Goal: Task Accomplishment & Management: Complete application form

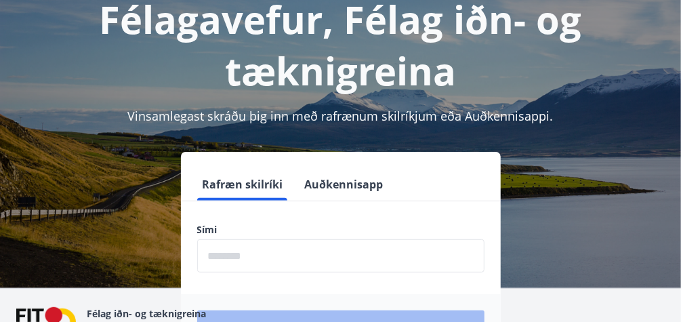
scroll to position [108, 0]
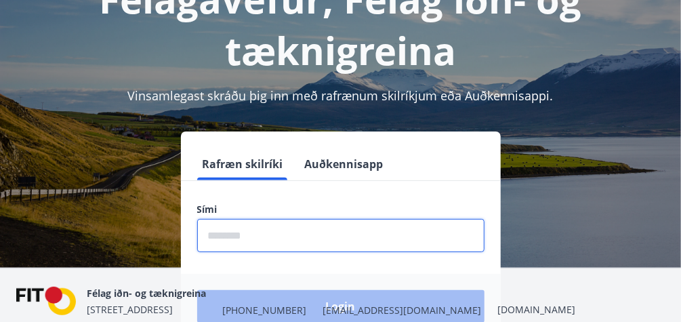
click at [256, 237] on input "phone" at bounding box center [340, 235] width 287 height 33
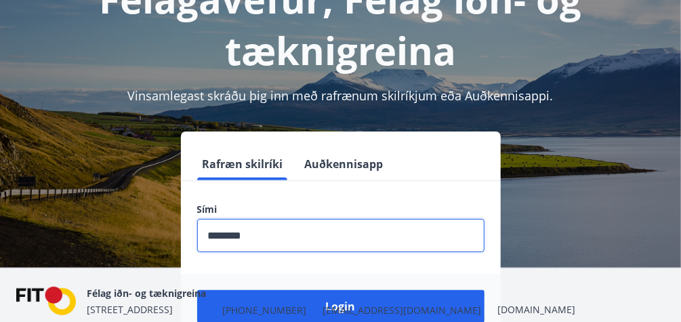
type input "********"
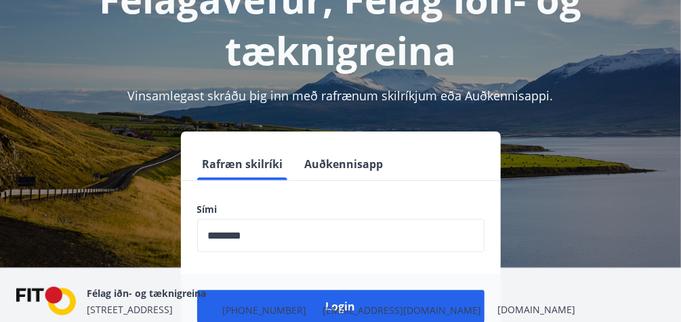
click at [342, 308] on div "Félag iðn- og tæknigreina [STREET_ADDRESS] [PHONE_NUMBER] [EMAIL_ADDRESS][DOMAI…" at bounding box center [331, 301] width 489 height 33
click at [369, 300] on div "Félag iðn- og tæknigreina [STREET_ADDRESS] [PHONE_NUMBER] [EMAIL_ADDRESS][DOMAI…" at bounding box center [331, 301] width 489 height 33
click at [350, 306] on div "Félag iðn- og tæknigreina [STREET_ADDRESS] [PHONE_NUMBER] [EMAIL_ADDRESS][DOMAI…" at bounding box center [331, 301] width 489 height 33
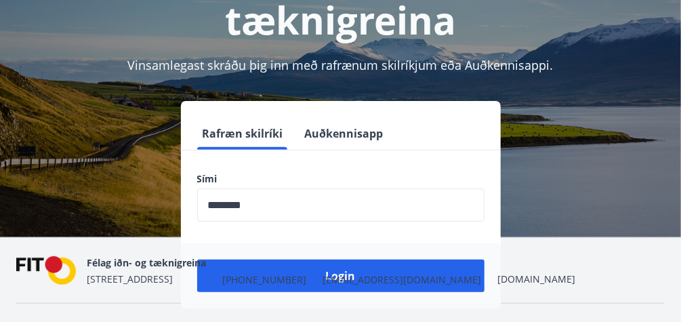
scroll to position [168, 0]
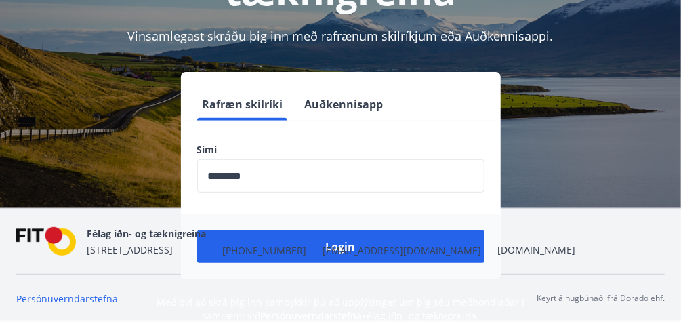
click at [300, 239] on div "Félag iðn- og tæknigreina [STREET_ADDRESS] [PHONE_NUMBER] [EMAIL_ADDRESS][DOMAI…" at bounding box center [331, 241] width 489 height 33
click at [407, 239] on nav "Félag iðn- og tæknigreina [STREET_ADDRESS] [PHONE_NUMBER] [EMAIL_ADDRESS][DOMAI…" at bounding box center [340, 241] width 649 height 33
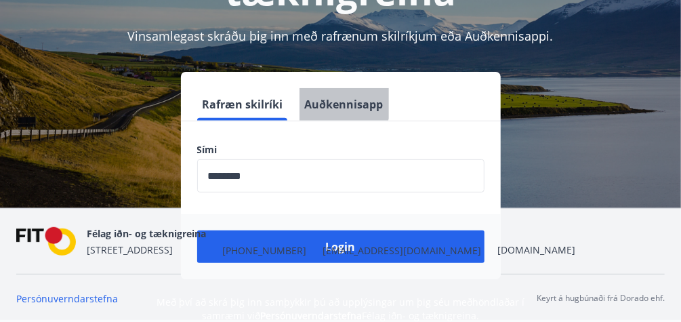
click at [329, 101] on button "Auðkennisapp" at bounding box center [344, 104] width 89 height 33
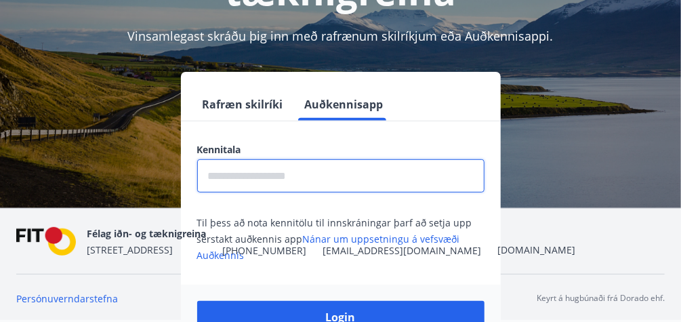
click at [263, 178] on input "text" at bounding box center [340, 175] width 287 height 33
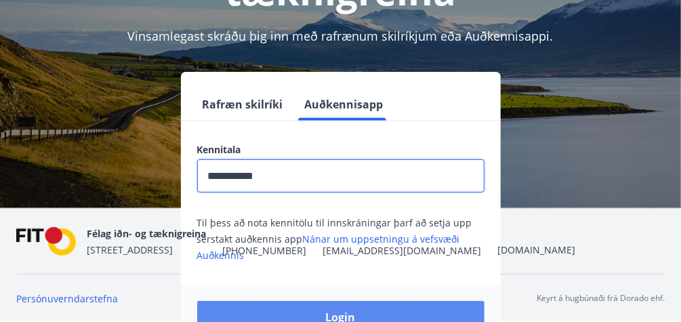
click at [331, 309] on button "Login" at bounding box center [340, 317] width 287 height 33
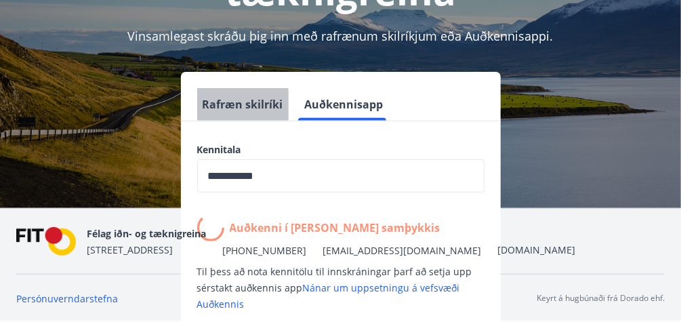
click at [237, 106] on button "Rafræn skilríki" at bounding box center [242, 104] width 91 height 33
click at [243, 100] on button "Rafræn skilríki" at bounding box center [242, 104] width 91 height 33
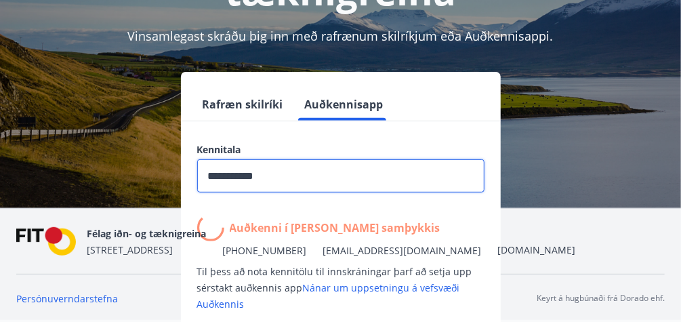
click at [289, 170] on input "**********" at bounding box center [340, 175] width 287 height 33
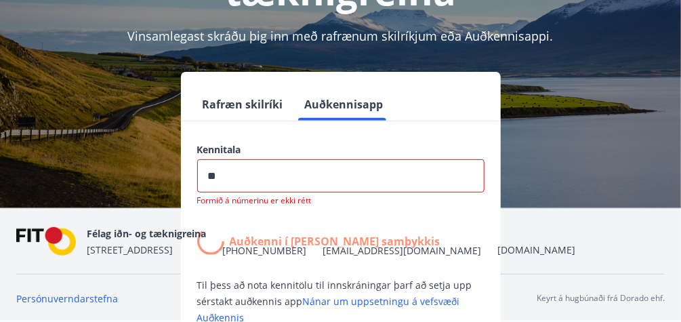
type input "*"
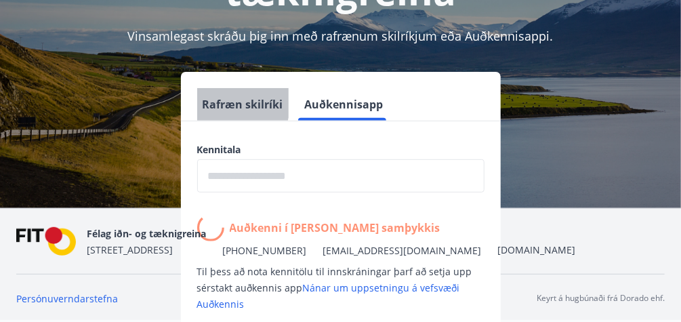
click at [222, 101] on button "Rafræn skilríki" at bounding box center [242, 104] width 91 height 33
click at [225, 100] on button "Rafræn skilríki" at bounding box center [242, 104] width 91 height 33
click at [226, 100] on button "Rafræn skilríki" at bounding box center [242, 104] width 91 height 33
click at [228, 98] on button "Rafræn skilríki" at bounding box center [242, 104] width 91 height 33
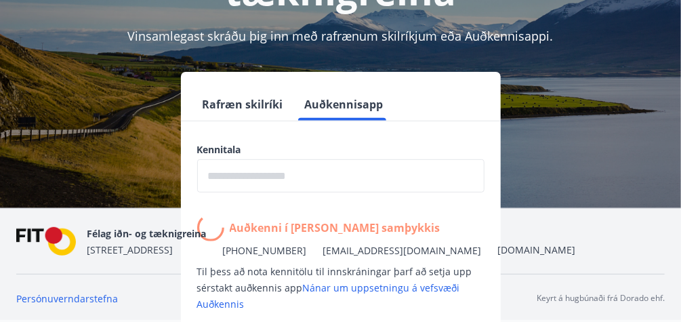
click at [345, 102] on button "Auðkennisapp" at bounding box center [344, 104] width 89 height 33
drag, startPoint x: 345, startPoint y: 101, endPoint x: 234, endPoint y: 106, distance: 110.6
click at [234, 106] on div "Rafræn skilríki Auðkennisapp" at bounding box center [341, 104] width 320 height 33
click at [234, 106] on button "Rafræn skilríki" at bounding box center [242, 104] width 91 height 33
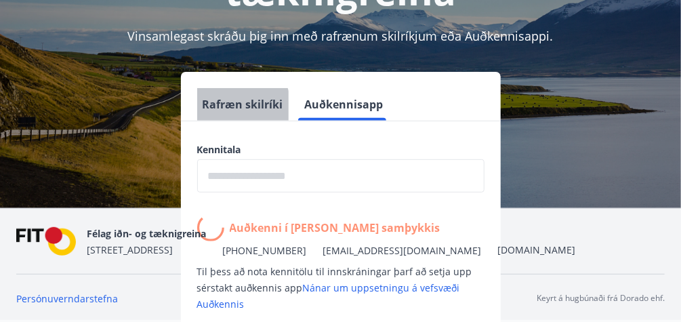
click at [234, 104] on button "Rafræn skilríki" at bounding box center [242, 104] width 91 height 33
click at [234, 103] on button "Rafræn skilríki" at bounding box center [242, 104] width 91 height 33
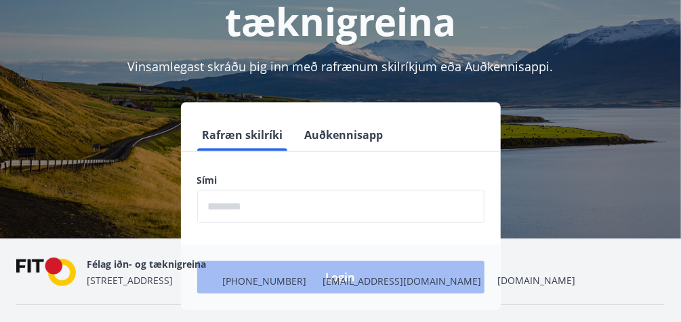
scroll to position [163, 0]
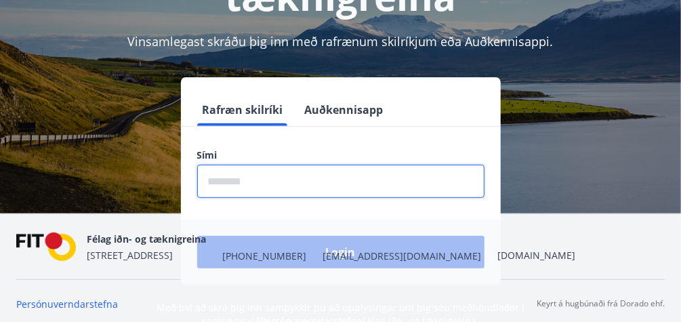
click at [228, 182] on input "phone" at bounding box center [340, 181] width 287 height 33
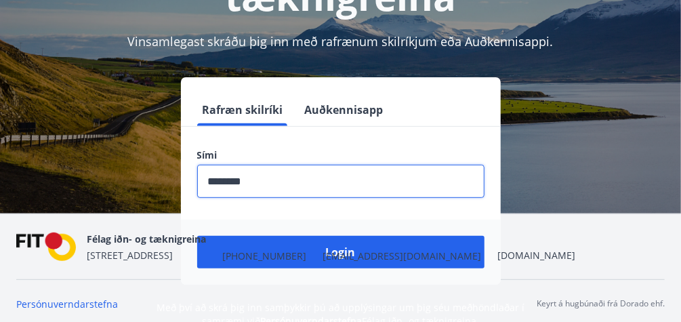
scroll to position [168, 0]
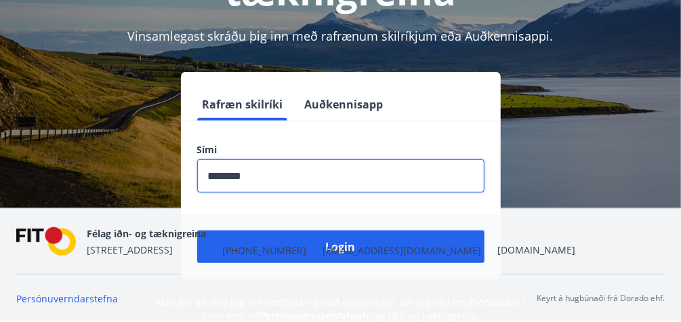
type input "********"
click at [437, 237] on nav "Félag iðn- og tæknigreina [STREET_ADDRESS] [PHONE_NUMBER] [EMAIL_ADDRESS][DOMAI…" at bounding box center [340, 241] width 649 height 33
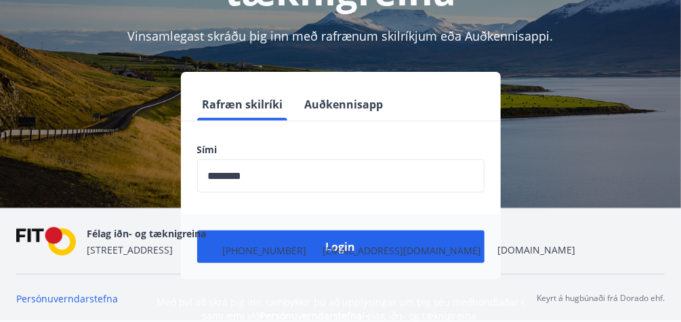
click at [295, 241] on div "Félag iðn- og tæknigreina [STREET_ADDRESS] [PHONE_NUMBER] [EMAIL_ADDRESS][DOMAI…" at bounding box center [331, 241] width 489 height 33
click at [340, 244] on span "[EMAIL_ADDRESS][DOMAIN_NAME]" at bounding box center [402, 251] width 159 height 14
click at [624, 100] on div "Rafræn skilríki Auðkennisapp Sími ​ Login" at bounding box center [340, 175] width 649 height 207
click at [442, 241] on nav "Félag iðn- og tæknigreina [STREET_ADDRESS] [PHONE_NUMBER] [EMAIL_ADDRESS][DOMAI…" at bounding box center [340, 241] width 649 height 33
click at [226, 244] on span "[PHONE_NUMBER]" at bounding box center [264, 251] width 84 height 14
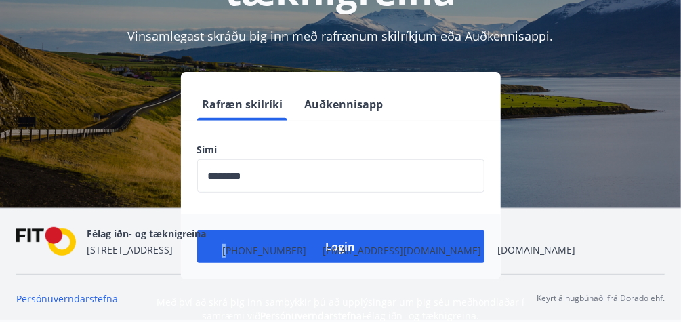
click at [226, 244] on span "[PHONE_NUMBER]" at bounding box center [264, 251] width 84 height 14
click at [213, 245] on div "Félag iðn- og tæknigreina [STREET_ADDRESS] [PHONE_NUMBER] [EMAIL_ADDRESS][DOMAI…" at bounding box center [331, 241] width 489 height 33
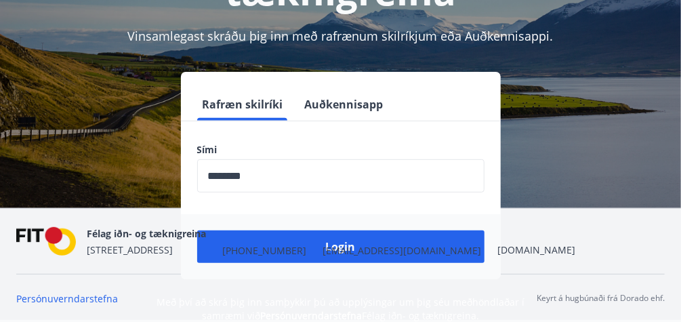
click at [215, 241] on div "Félag iðn- og tæknigreina [STREET_ADDRESS] [PHONE_NUMBER] [EMAIL_ADDRESS][DOMAI…" at bounding box center [331, 241] width 489 height 33
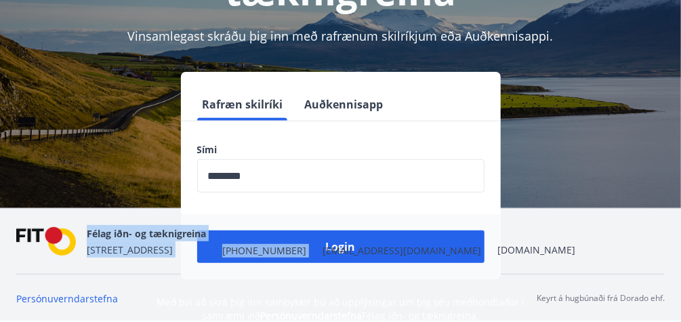
click at [215, 241] on div "Félag iðn- og tæknigreina [STREET_ADDRESS] [PHONE_NUMBER] [EMAIL_ADDRESS][DOMAI…" at bounding box center [331, 241] width 489 height 33
click at [295, 242] on div "Félag iðn- og tæknigreina [STREET_ADDRESS] [PHONE_NUMBER] [EMAIL_ADDRESS][DOMAI…" at bounding box center [331, 241] width 489 height 33
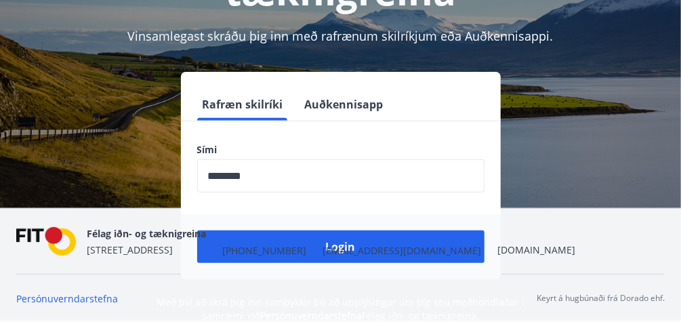
click at [402, 239] on nav "Félag iðn- og tæknigreina [STREET_ADDRESS] [PHONE_NUMBER] [EMAIL_ADDRESS][DOMAI…" at bounding box center [340, 241] width 649 height 33
click at [387, 242] on nav "Félag iðn- og tæknigreina [STREET_ADDRESS] [PHONE_NUMBER] [EMAIL_ADDRESS][DOMAI…" at bounding box center [340, 241] width 649 height 33
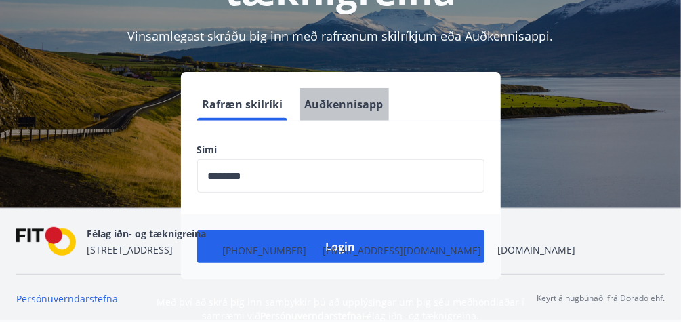
click at [344, 105] on button "Auðkennisapp" at bounding box center [344, 104] width 89 height 33
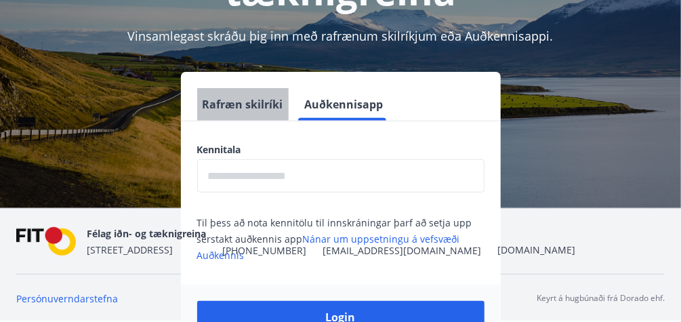
click at [251, 104] on button "Rafræn skilríki" at bounding box center [242, 104] width 91 height 33
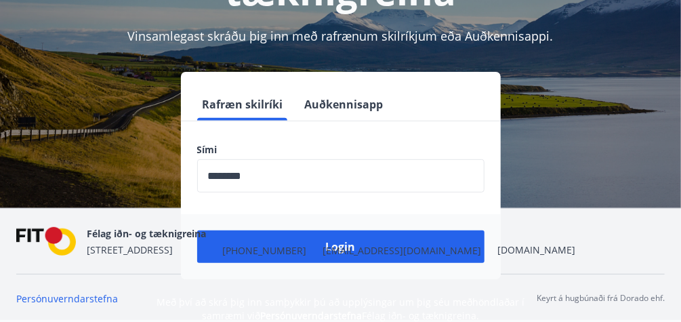
click at [391, 245] on nav "Félag iðn- og tæknigreina [STREET_ADDRESS] [PHONE_NUMBER] [EMAIL_ADDRESS][DOMAI…" at bounding box center [340, 241] width 649 height 33
click at [391, 244] on nav "Félag iðn- og tæknigreina [STREET_ADDRESS] [PHONE_NUMBER] [EMAIL_ADDRESS][DOMAI…" at bounding box center [340, 241] width 649 height 33
click at [404, 247] on nav "Félag iðn- og tæknigreina [STREET_ADDRESS] [PHONE_NUMBER] [EMAIL_ADDRESS][DOMAI…" at bounding box center [340, 241] width 649 height 33
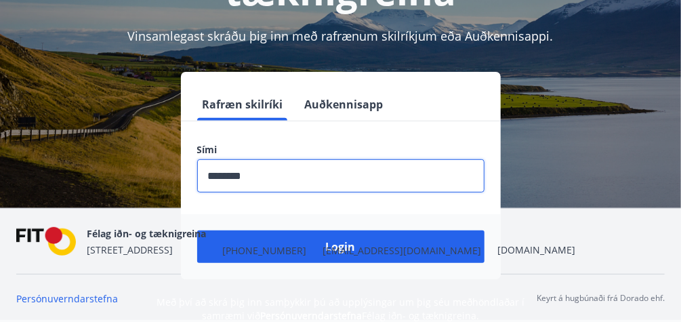
click at [261, 174] on input "phone" at bounding box center [340, 175] width 287 height 33
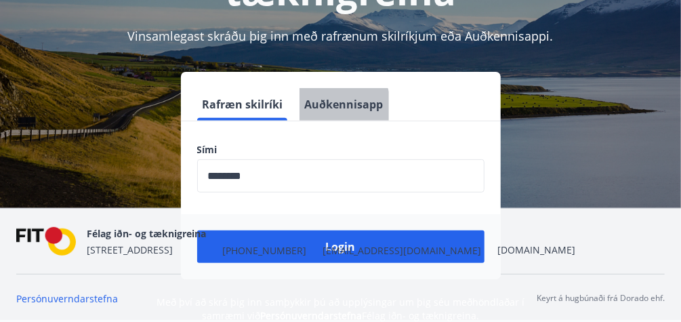
click at [331, 107] on button "Auðkennisapp" at bounding box center [344, 104] width 89 height 33
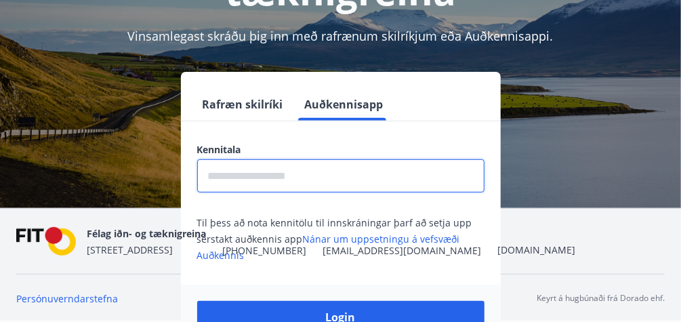
click at [233, 176] on input "text" at bounding box center [340, 175] width 287 height 33
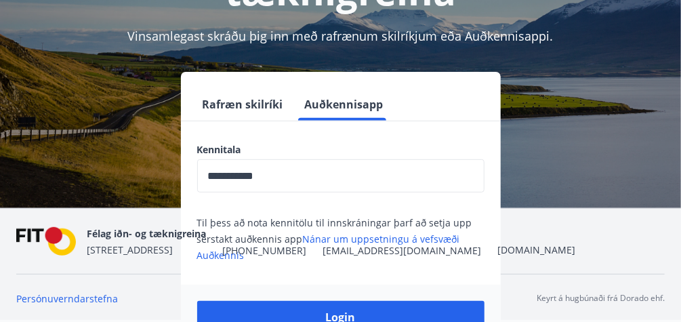
click at [177, 283] on div "**********" at bounding box center [340, 211] width 649 height 278
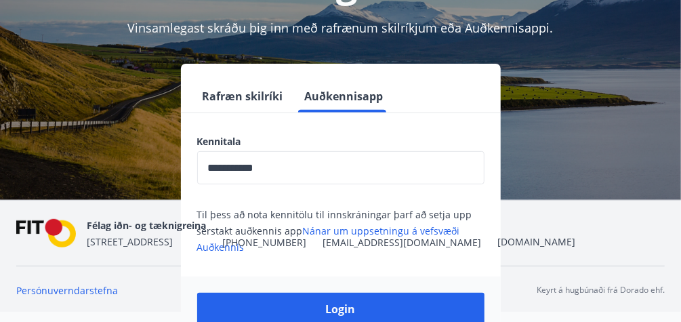
scroll to position [222, 0]
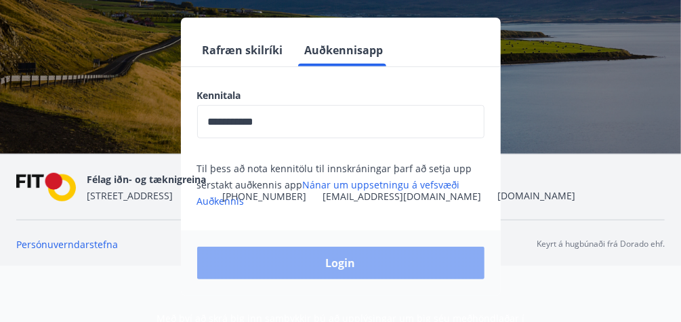
click at [330, 262] on button "Login" at bounding box center [340, 263] width 287 height 33
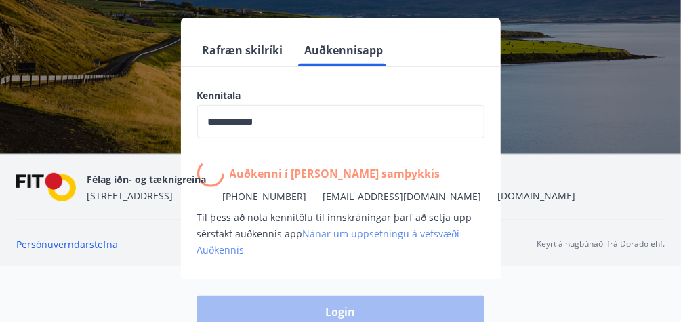
click at [358, 232] on link "Nánar um uppsetningu á vefsvæði Auðkennis" at bounding box center [328, 241] width 263 height 29
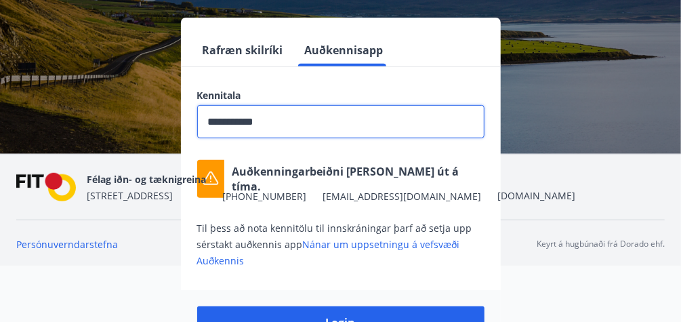
click at [289, 119] on input "**********" at bounding box center [340, 121] width 287 height 33
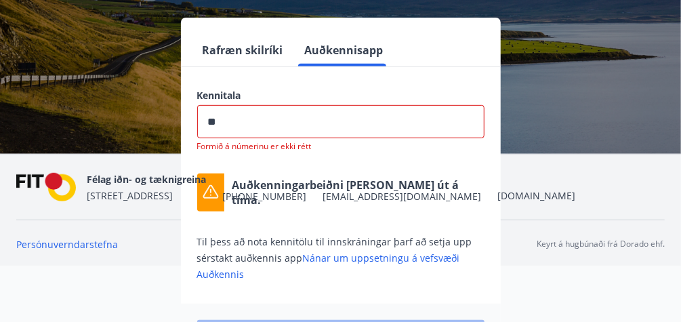
type input "*"
type input "**********"
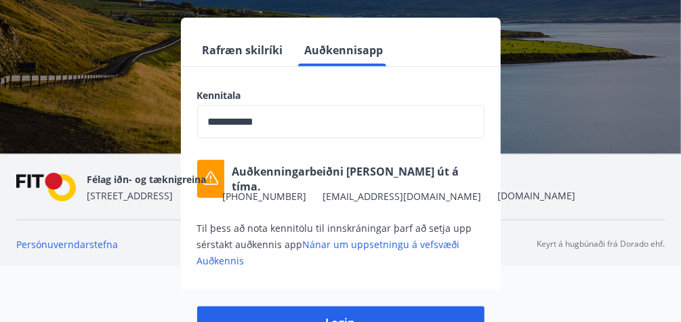
click at [273, 150] on div "**********" at bounding box center [341, 179] width 320 height 180
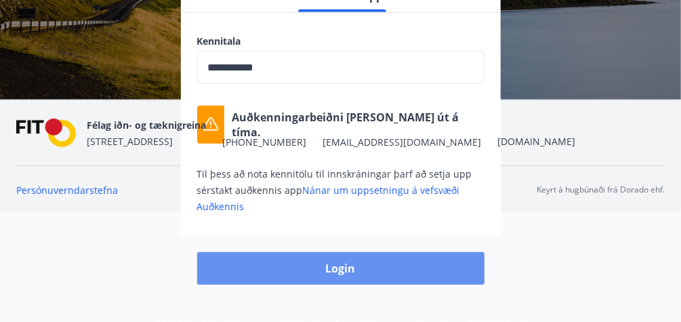
click at [361, 268] on button "Login" at bounding box center [340, 268] width 287 height 33
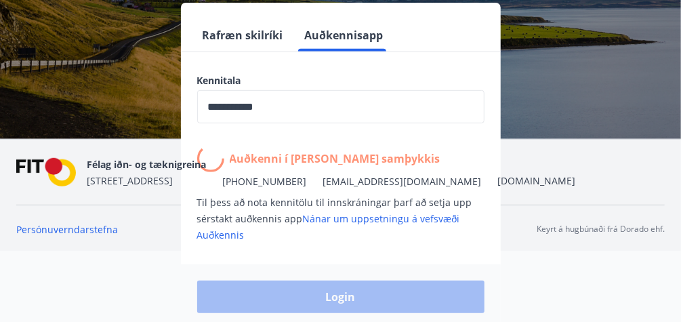
scroll to position [222, 0]
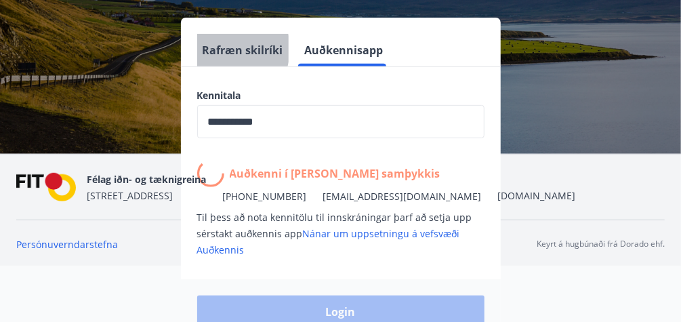
click at [225, 49] on button "Rafræn skilríki" at bounding box center [242, 50] width 91 height 33
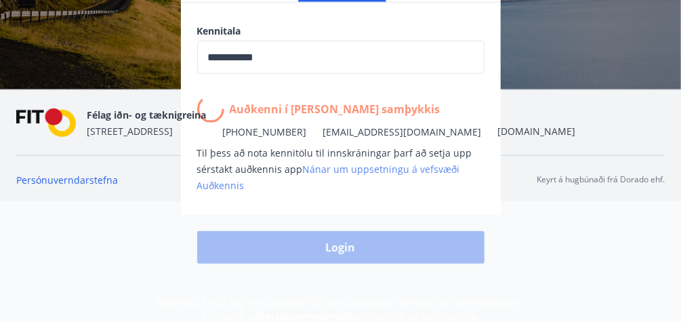
scroll to position [287, 0]
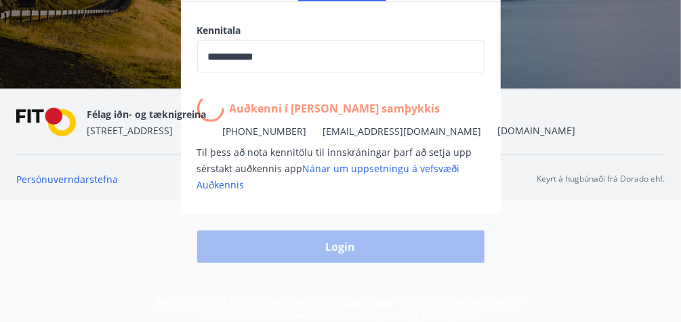
click at [151, 222] on div "**********" at bounding box center [340, 116] width 649 height 327
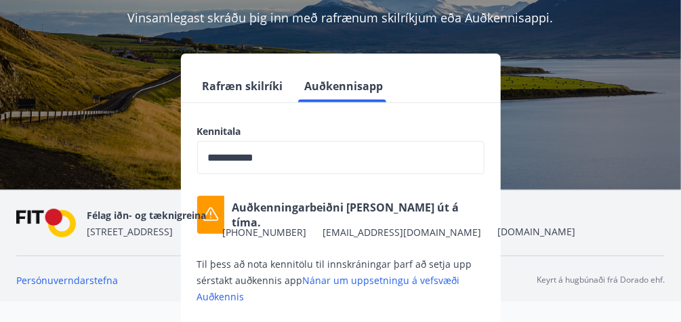
scroll to position [179, 0]
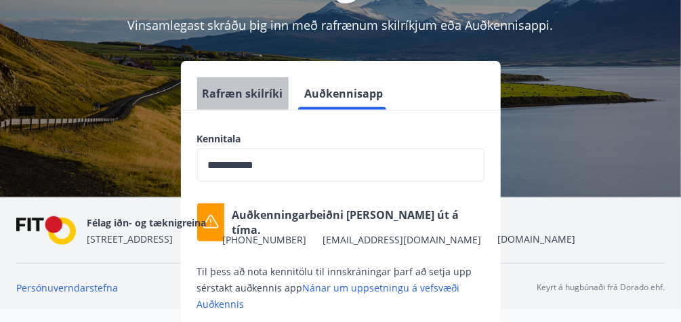
click at [229, 90] on button "Rafræn skilríki" at bounding box center [242, 93] width 91 height 33
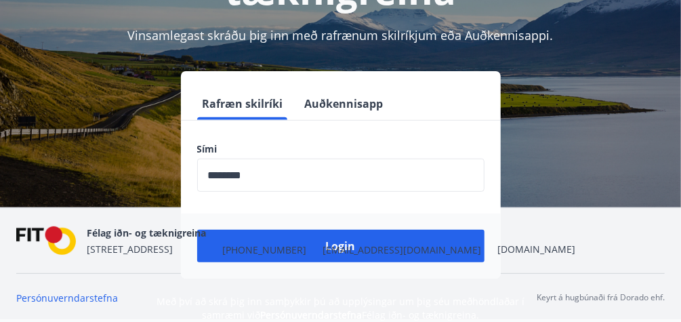
scroll to position [168, 0]
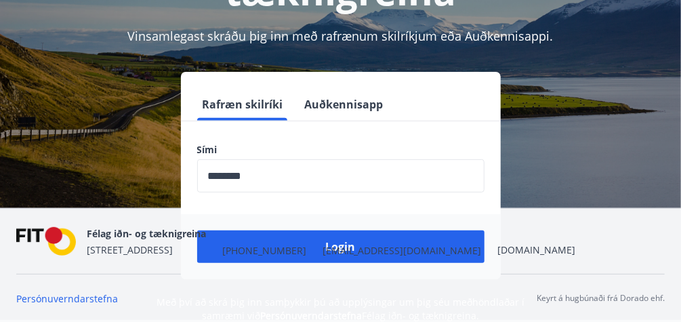
click at [337, 247] on span "[EMAIL_ADDRESS][DOMAIN_NAME]" at bounding box center [402, 251] width 159 height 14
click at [521, 233] on nav "Félag iðn- og tæknigreina [STREET_ADDRESS] [PHONE_NUMBER] [EMAIL_ADDRESS][DOMAI…" at bounding box center [340, 241] width 649 height 33
click at [410, 248] on nav "Félag iðn- og tæknigreina [STREET_ADDRESS] [PHONE_NUMBER] [EMAIL_ADDRESS][DOMAI…" at bounding box center [340, 241] width 649 height 33
click at [417, 239] on nav "Félag iðn- og tæknigreina [STREET_ADDRESS] [PHONE_NUMBER] [EMAIL_ADDRESS][DOMAI…" at bounding box center [340, 241] width 649 height 33
click at [398, 247] on nav "Félag iðn- og tæknigreina [STREET_ADDRESS] [PHONE_NUMBER] [EMAIL_ADDRESS][DOMAI…" at bounding box center [340, 241] width 649 height 33
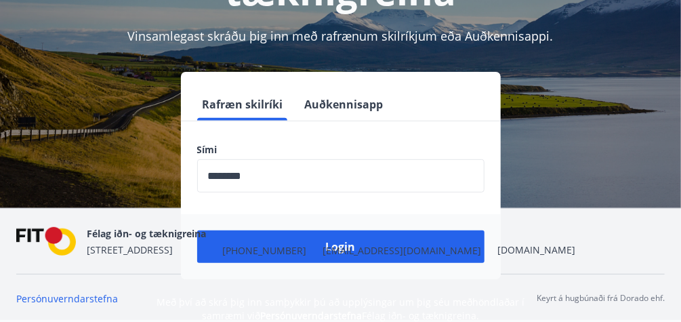
click at [391, 244] on nav "Félag iðn- og tæknigreina [STREET_ADDRESS] [PHONE_NUMBER] [EMAIL_ADDRESS][DOMAI…" at bounding box center [340, 241] width 649 height 33
click at [215, 243] on div "Félag iðn- og tæknigreina [STREET_ADDRESS] [PHONE_NUMBER] [EMAIL_ADDRESS][DOMAI…" at bounding box center [331, 241] width 489 height 33
click at [332, 244] on span "[EMAIL_ADDRESS][DOMAIN_NAME]" at bounding box center [402, 251] width 159 height 14
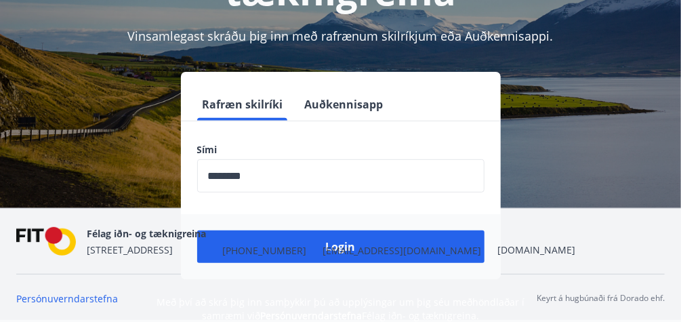
click at [539, 180] on div "Rafræn skilríki Auðkennisapp Sími ​ Login" at bounding box center [340, 175] width 649 height 207
click at [344, 242] on div "Félag iðn- og tæknigreina [STREET_ADDRESS] [PHONE_NUMBER] [EMAIL_ADDRESS][DOMAI…" at bounding box center [331, 241] width 489 height 33
click at [339, 245] on span "[EMAIL_ADDRESS][DOMAIN_NAME]" at bounding box center [402, 251] width 159 height 14
click at [573, 165] on div "Rafræn skilríki Auðkennisapp Sími ​ Login" at bounding box center [340, 175] width 649 height 207
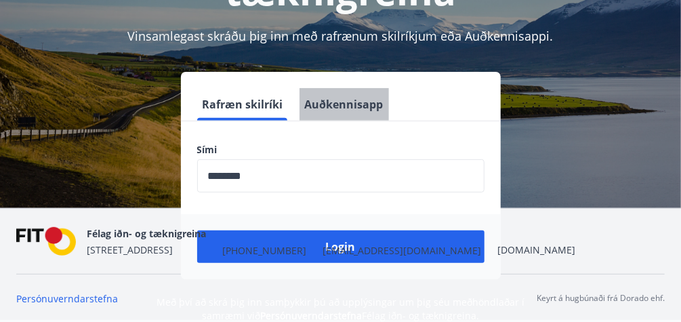
click at [344, 100] on button "Auðkennisapp" at bounding box center [344, 104] width 89 height 33
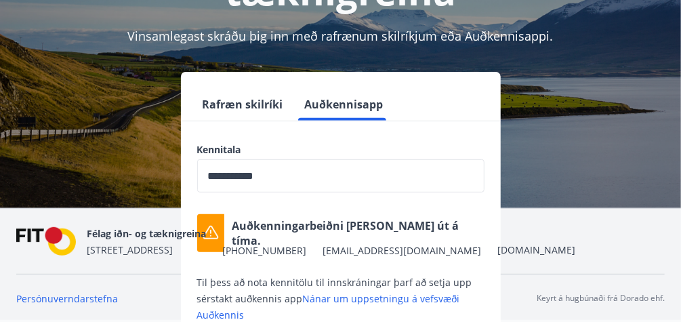
click at [354, 297] on nav "Persónuverndarstefna Keyrt á hugbúnaði frá Dorado ehf." at bounding box center [340, 298] width 649 height 15
click at [372, 295] on nav "Persónuverndarstefna Keyrt á hugbúnaði frá Dorado ehf." at bounding box center [340, 298] width 649 height 15
click at [335, 299] on nav "Persónuverndarstefna Keyrt á hugbúnaði frá Dorado ehf." at bounding box center [340, 298] width 649 height 15
click at [432, 298] on nav "Persónuverndarstefna Keyrt á hugbúnaði frá Dorado ehf." at bounding box center [340, 298] width 649 height 15
click at [432, 297] on nav "Persónuverndarstefna Keyrt á hugbúnaði frá Dorado ehf." at bounding box center [340, 298] width 649 height 15
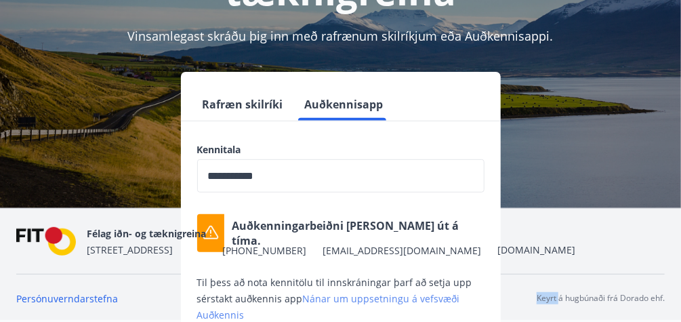
click at [222, 313] on link "Nánar um uppsetningu á vefsvæði Auðkennis" at bounding box center [328, 306] width 263 height 29
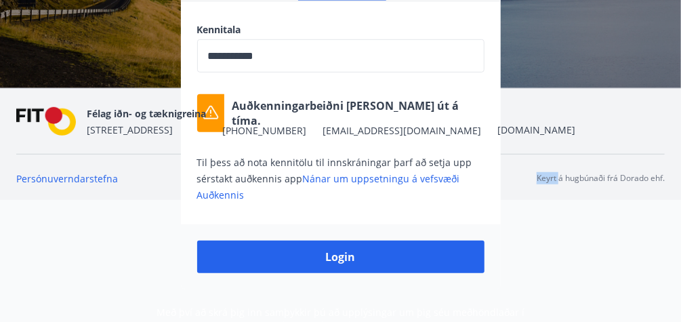
scroll to position [298, 0]
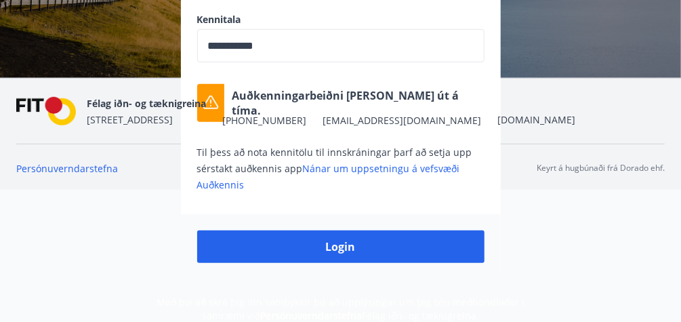
click at [101, 282] on div "**********" at bounding box center [340, 39] width 681 height 567
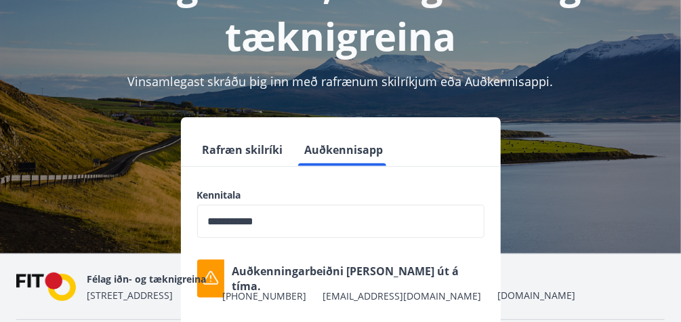
scroll to position [190, 0]
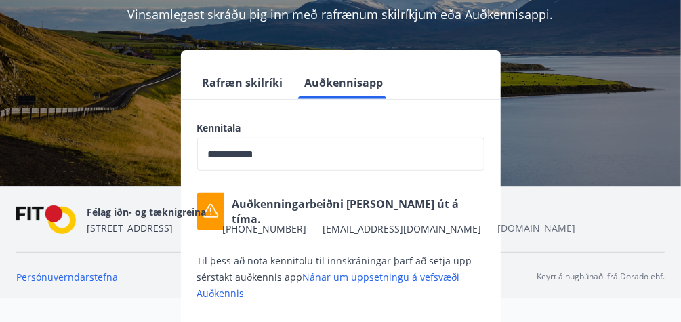
click at [497, 228] on link "[DOMAIN_NAME]" at bounding box center [536, 228] width 78 height 13
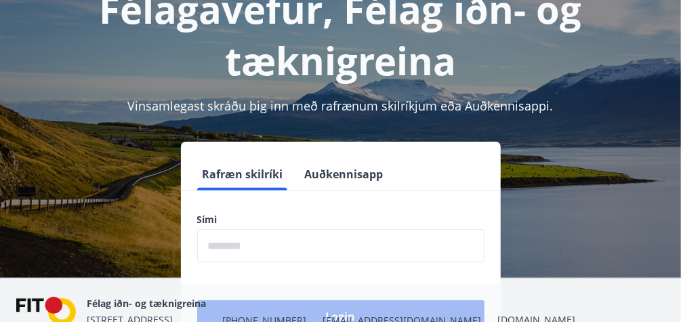
scroll to position [108, 0]
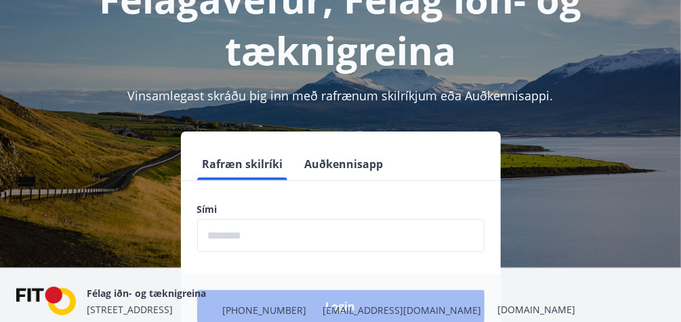
click at [211, 237] on input "phone" at bounding box center [340, 235] width 287 height 33
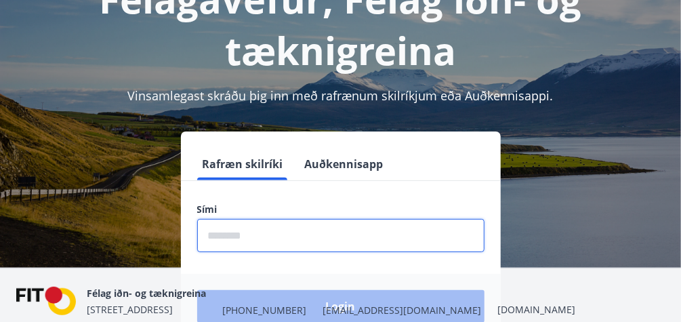
type input "********"
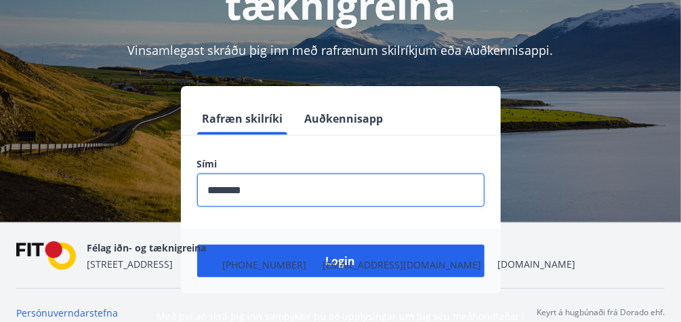
scroll to position [163, 0]
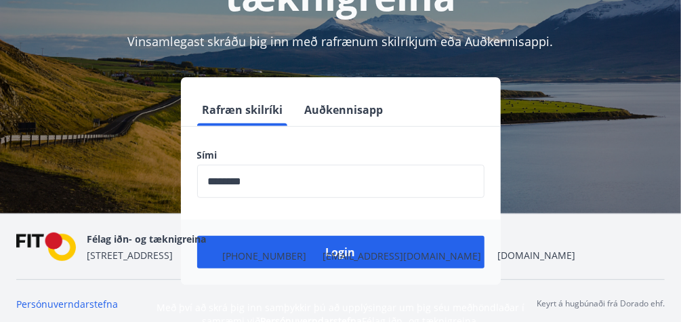
click at [405, 249] on nav "Félag iðn- og tæknigreina [STREET_ADDRESS] [PHONE_NUMBER] [EMAIL_ADDRESS][DOMAI…" at bounding box center [340, 246] width 649 height 33
click at [302, 247] on div "Félag iðn- og tæknigreina [STREET_ADDRESS] [PHONE_NUMBER] [EMAIL_ADDRESS][DOMAI…" at bounding box center [331, 246] width 489 height 33
click at [323, 255] on span "[EMAIL_ADDRESS][DOMAIN_NAME]" at bounding box center [402, 256] width 159 height 14
click at [550, 247] on nav "Félag iðn- og tæknigreina [STREET_ADDRESS] [PHONE_NUMBER] [EMAIL_ADDRESS][DOMAI…" at bounding box center [340, 246] width 649 height 33
click at [339, 107] on button "Auðkennisapp" at bounding box center [344, 110] width 89 height 33
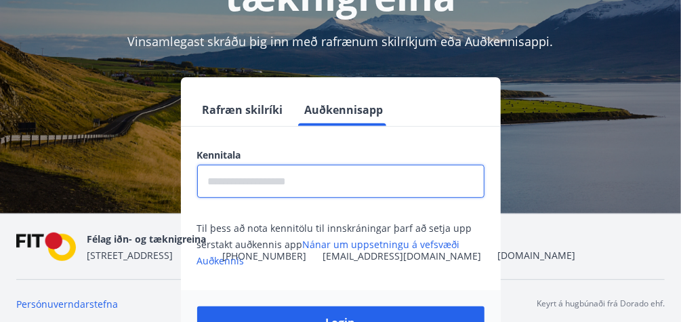
click at [234, 176] on input "text" at bounding box center [340, 181] width 287 height 33
type input "**********"
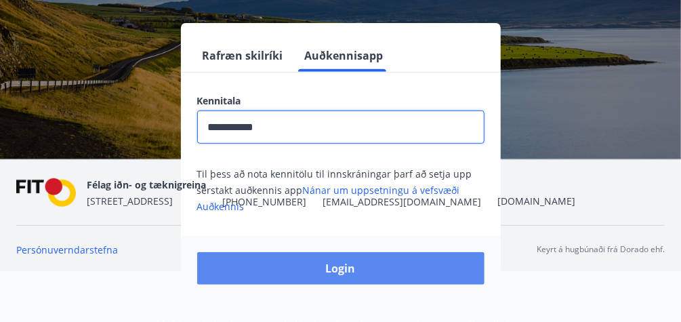
click at [327, 266] on button "Login" at bounding box center [340, 268] width 287 height 33
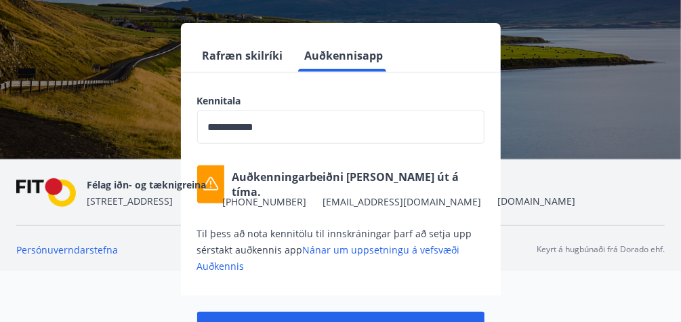
click at [234, 52] on button "Rafræn skilríki" at bounding box center [242, 55] width 91 height 33
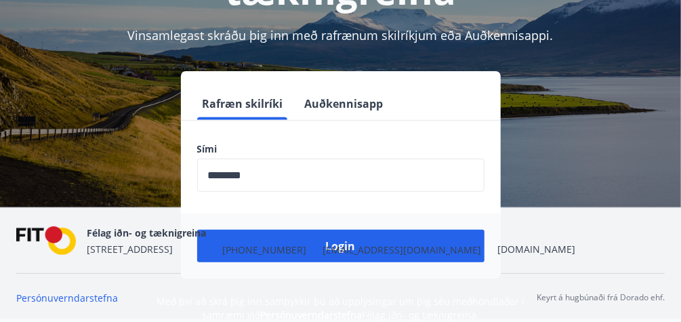
scroll to position [168, 0]
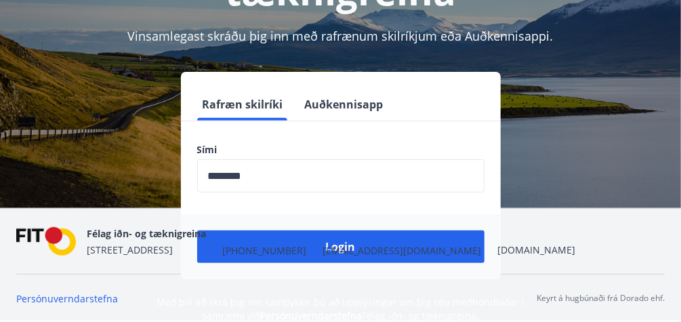
click at [260, 173] on input "phone" at bounding box center [340, 175] width 287 height 33
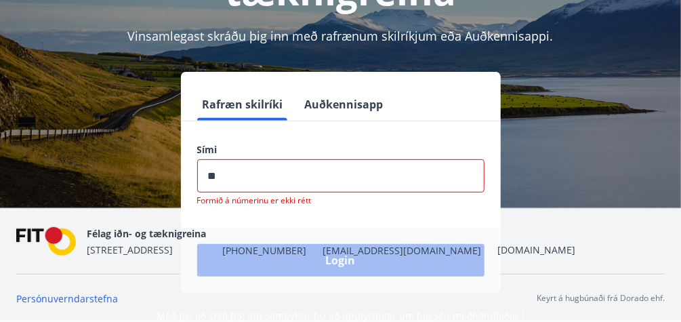
type input "*"
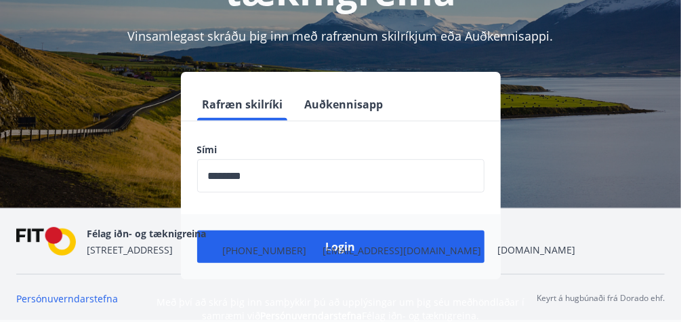
click at [413, 245] on nav "Félag iðn- og tæknigreina [STREET_ADDRESS] [PHONE_NUMBER] [EMAIL_ADDRESS][DOMAI…" at bounding box center [340, 241] width 649 height 33
click at [413, 244] on nav "Félag iðn- og tæknigreina [STREET_ADDRESS] [PHONE_NUMBER] [EMAIL_ADDRESS][DOMAI…" at bounding box center [340, 241] width 649 height 33
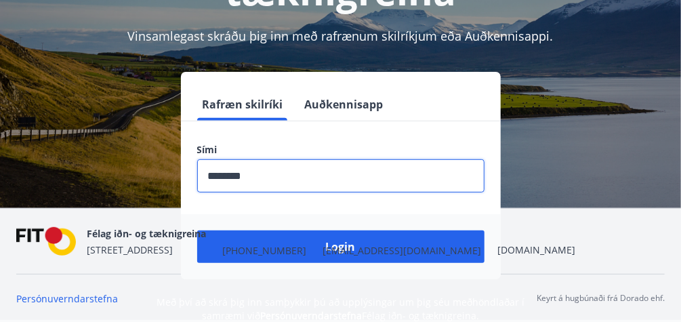
click at [263, 179] on input "phone" at bounding box center [340, 175] width 287 height 33
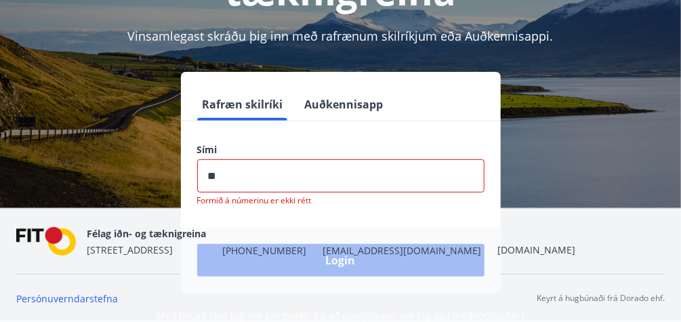
type input "*"
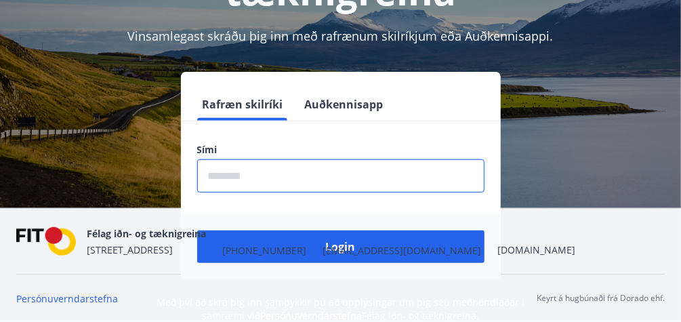
click at [213, 173] on input "phone" at bounding box center [340, 175] width 287 height 33
type input "********"
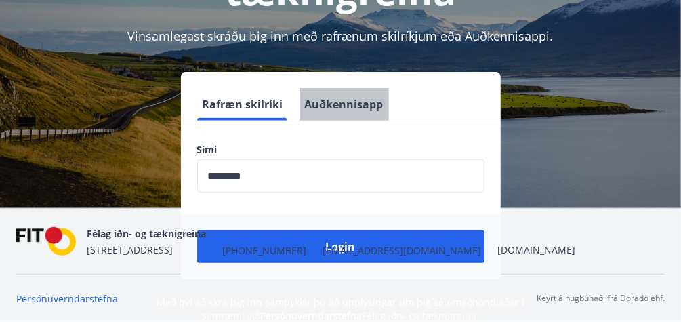
click at [362, 97] on button "Auðkennisapp" at bounding box center [344, 104] width 89 height 33
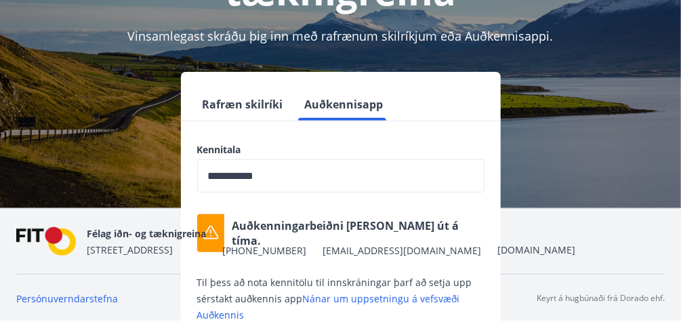
click at [124, 107] on div "**********" at bounding box center [340, 240] width 649 height 337
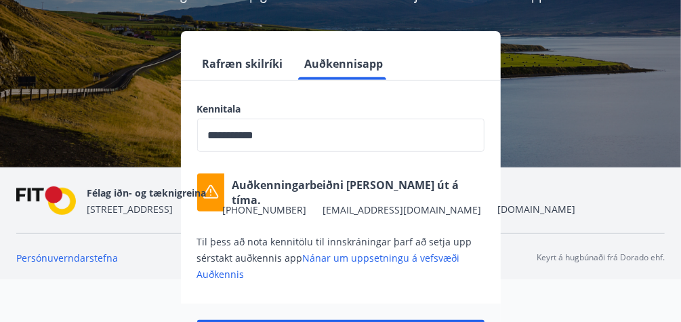
scroll to position [276, 0]
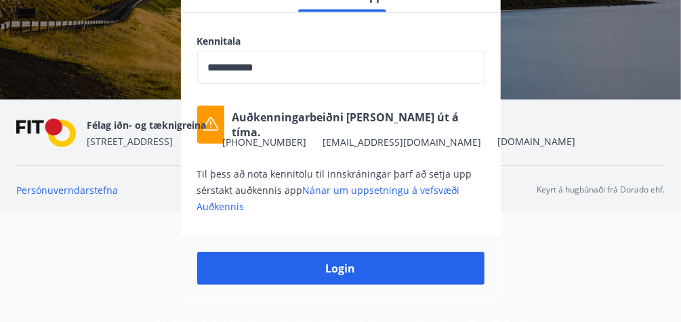
click at [96, 285] on div "**********" at bounding box center [340, 131] width 649 height 337
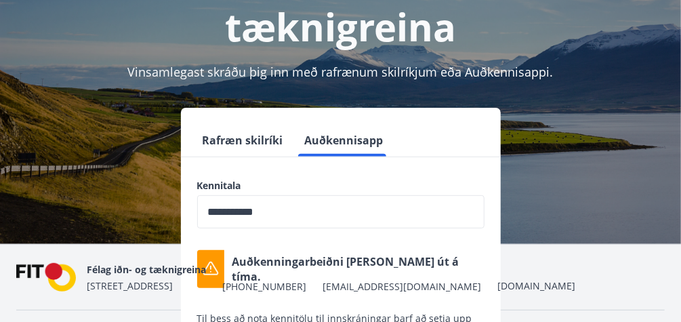
scroll to position [5, 0]
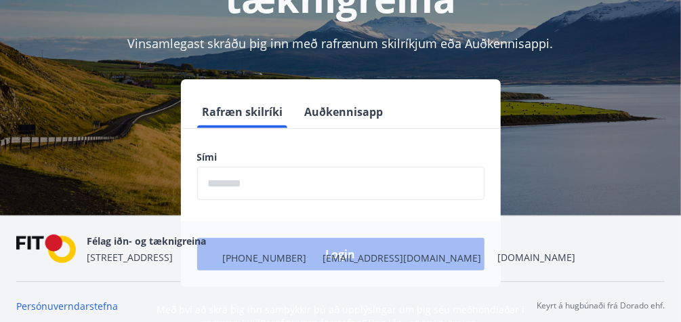
scroll to position [163, 0]
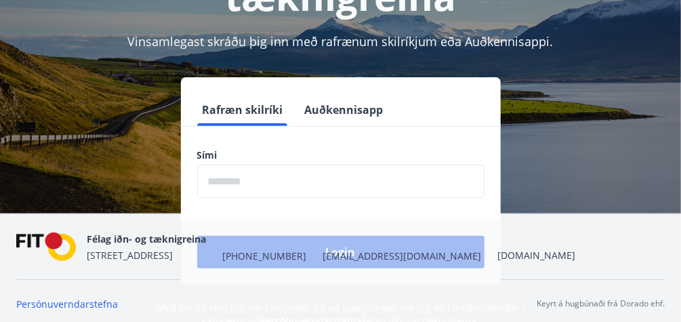
click at [229, 179] on input "phone" at bounding box center [340, 181] width 287 height 33
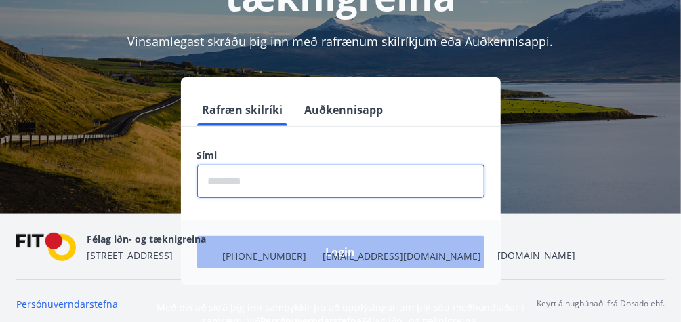
type input "********"
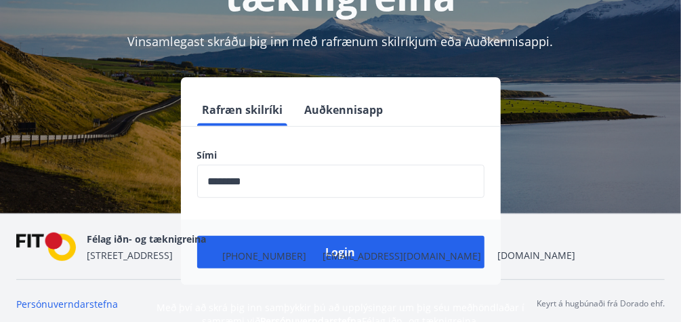
click at [344, 248] on div "Félag iðn- og tæknigreina [STREET_ADDRESS] [PHONE_NUMBER] [EMAIL_ADDRESS][DOMAI…" at bounding box center [331, 246] width 489 height 33
click at [420, 255] on nav "Félag iðn- og tæknigreina [STREET_ADDRESS] [PHONE_NUMBER] [EMAIL_ADDRESS][DOMAI…" at bounding box center [340, 246] width 649 height 33
click at [419, 253] on nav "Félag iðn- og tæknigreina [STREET_ADDRESS] [PHONE_NUMBER] [EMAIL_ADDRESS][DOMAI…" at bounding box center [340, 246] width 649 height 33
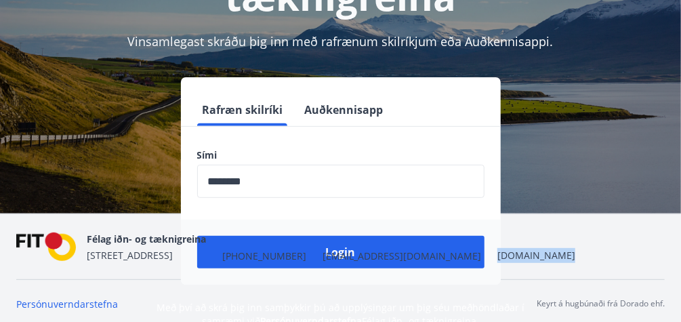
click at [419, 253] on nav "Félag iðn- og tæknigreina [STREET_ADDRESS] [PHONE_NUMBER] [EMAIL_ADDRESS][DOMAI…" at bounding box center [340, 246] width 649 height 33
click at [419, 252] on nav "Félag iðn- og tæknigreina [STREET_ADDRESS] [PHONE_NUMBER] [EMAIL_ADDRESS][DOMAI…" at bounding box center [340, 246] width 649 height 33
click at [346, 109] on button "Auðkennisapp" at bounding box center [344, 110] width 89 height 33
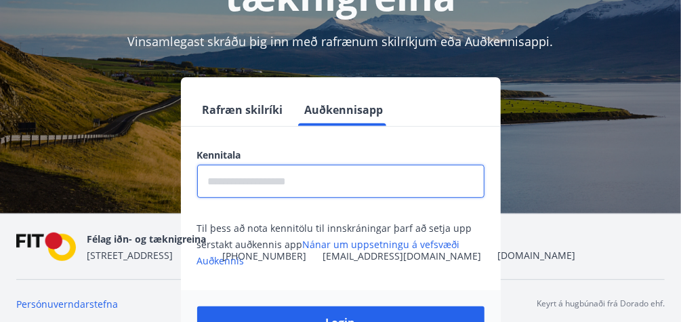
click at [243, 176] on input "text" at bounding box center [340, 181] width 287 height 33
type input "**********"
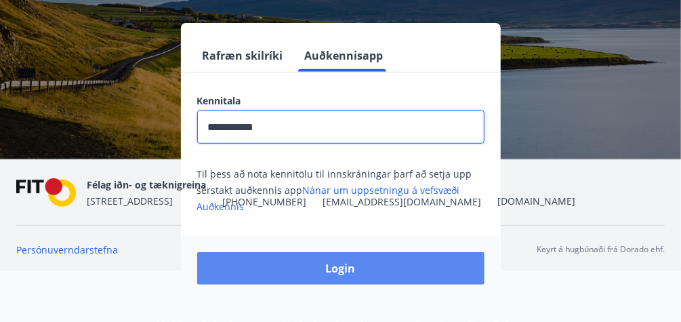
click at [327, 268] on button "Login" at bounding box center [340, 268] width 287 height 33
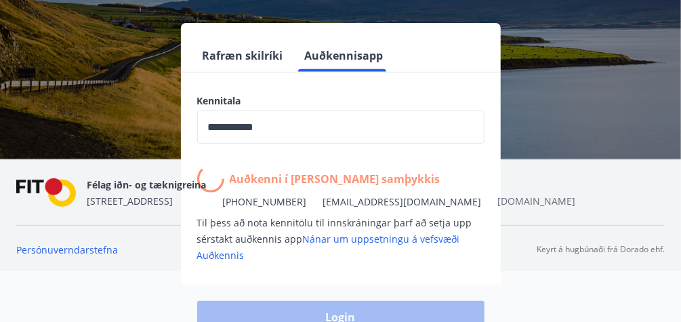
click at [497, 201] on link "[DOMAIN_NAME]" at bounding box center [536, 200] width 78 height 13
